Goal: Information Seeking & Learning: Learn about a topic

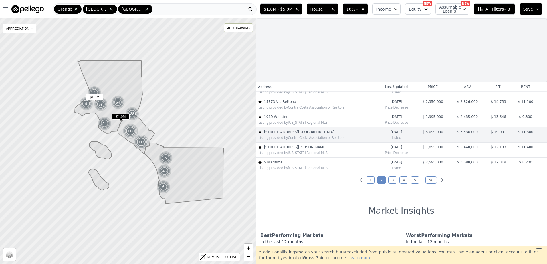
click at [289, 147] on span "[STREET_ADDRESS][PERSON_NAME]" at bounding box center [320, 147] width 113 height 5
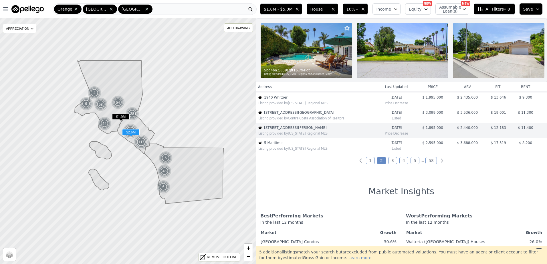
click at [288, 151] on div "Listing provided by [US_STATE] Regional MLS" at bounding box center [317, 148] width 119 height 5
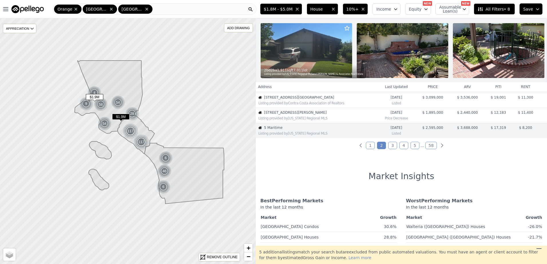
click at [294, 120] on div "Listing provided by [US_STATE] Regional MLS" at bounding box center [316, 118] width 121 height 6
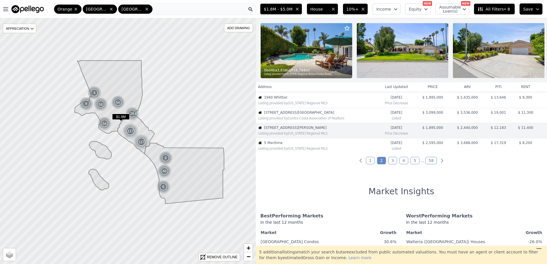
click at [372, 165] on link "1" at bounding box center [370, 160] width 9 height 7
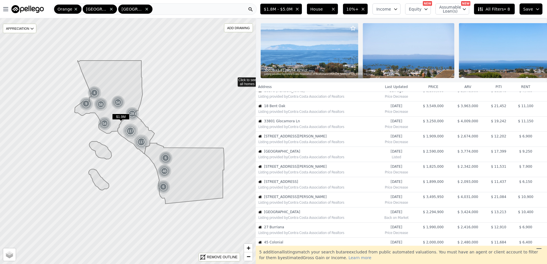
scroll to position [0, 0]
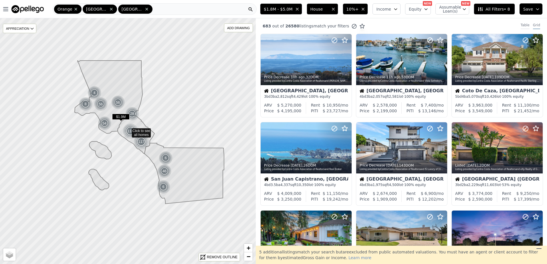
click at [521, 25] on div "Table" at bounding box center [525, 26] width 9 height 6
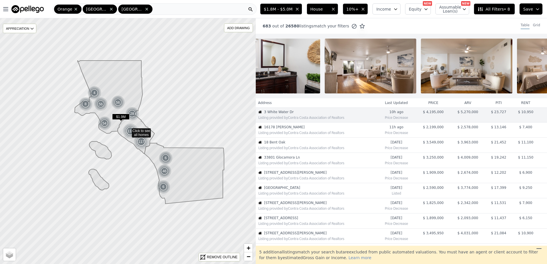
scroll to position [0, 1409]
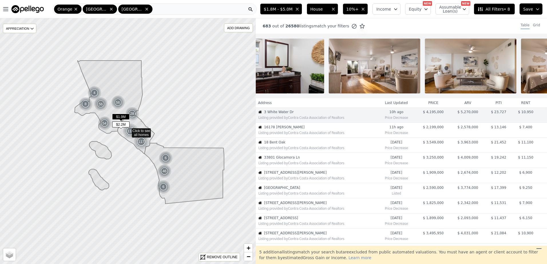
click at [306, 134] on div "Listing provided by Contra Costa Association of Realtors" at bounding box center [316, 133] width 120 height 6
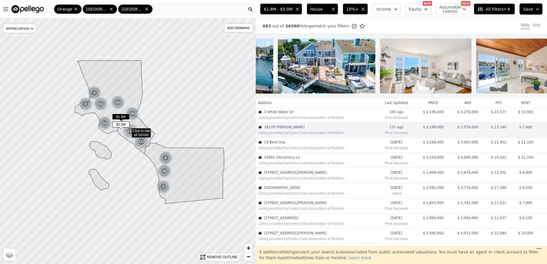
scroll to position [0, 0]
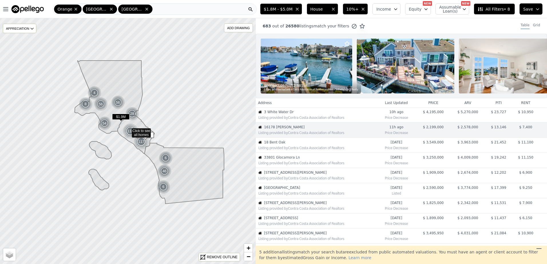
click at [293, 145] on span "18 Bent Oak" at bounding box center [320, 142] width 112 height 5
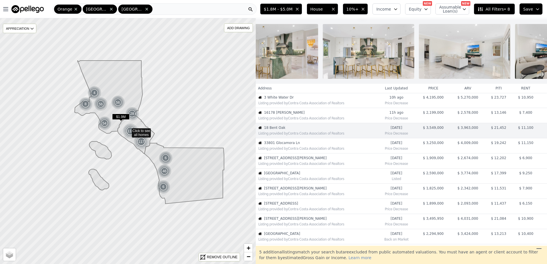
scroll to position [0, 1093]
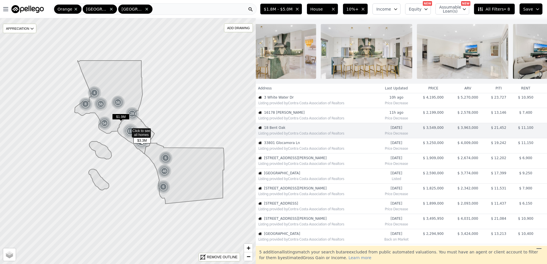
click at [295, 150] on div "Listing provided by Contra Costa Association of Realtors" at bounding box center [316, 148] width 120 height 6
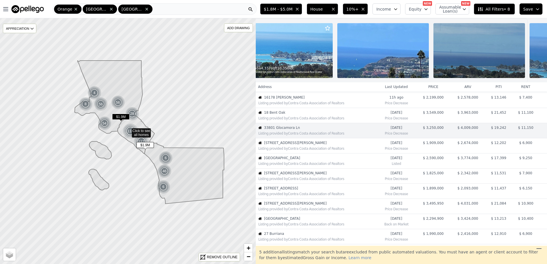
scroll to position [0, 0]
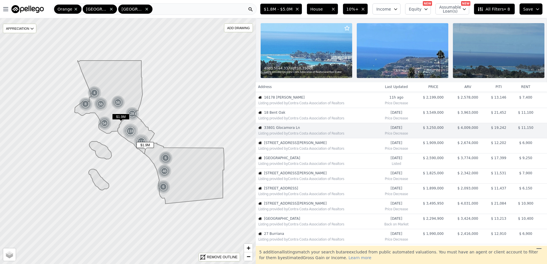
click at [288, 145] on span "[STREET_ADDRESS][PERSON_NAME]" at bounding box center [320, 143] width 112 height 5
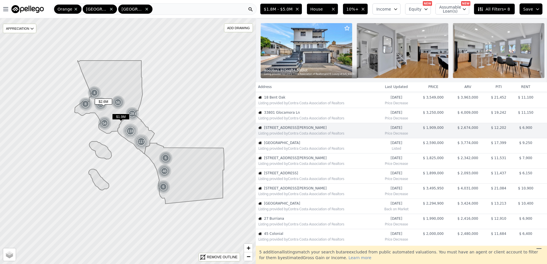
click at [288, 154] on td "9400 Sierra Mar Dr Listing provided by Contra Costa Association of Realtors" at bounding box center [316, 145] width 121 height 15
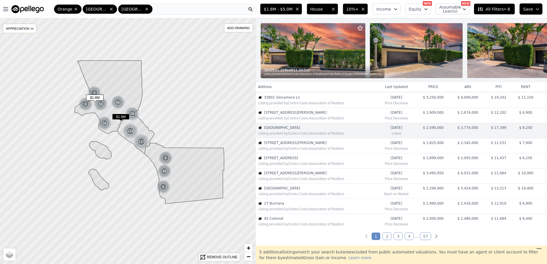
click at [288, 151] on div "Listing provided by Contra Costa Association of Realtors" at bounding box center [317, 148] width 118 height 5
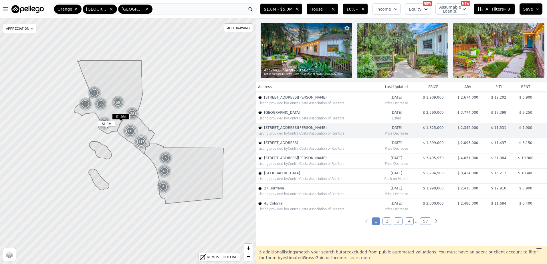
click at [288, 151] on div "Listing provided by Contra Costa Association of Realtors" at bounding box center [317, 148] width 118 height 5
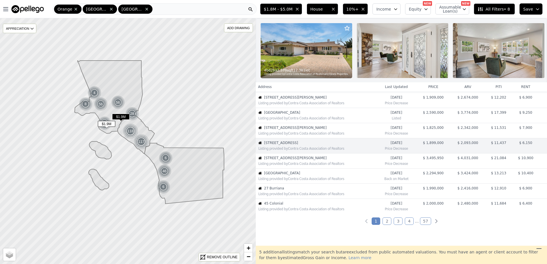
scroll to position [90, 0]
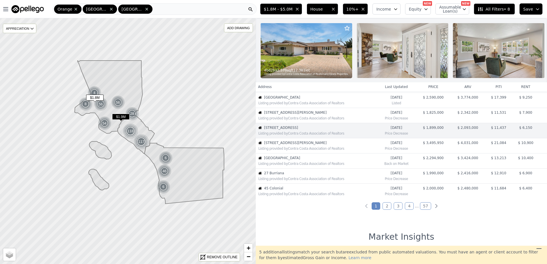
click at [287, 121] on div "Listing provided by Contra Costa Association of Realtors" at bounding box center [317, 118] width 118 height 5
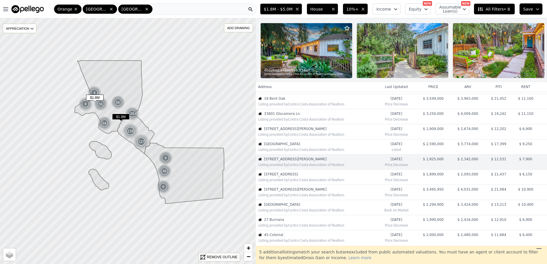
scroll to position [0, 0]
